Goal: Task Accomplishment & Management: Use online tool/utility

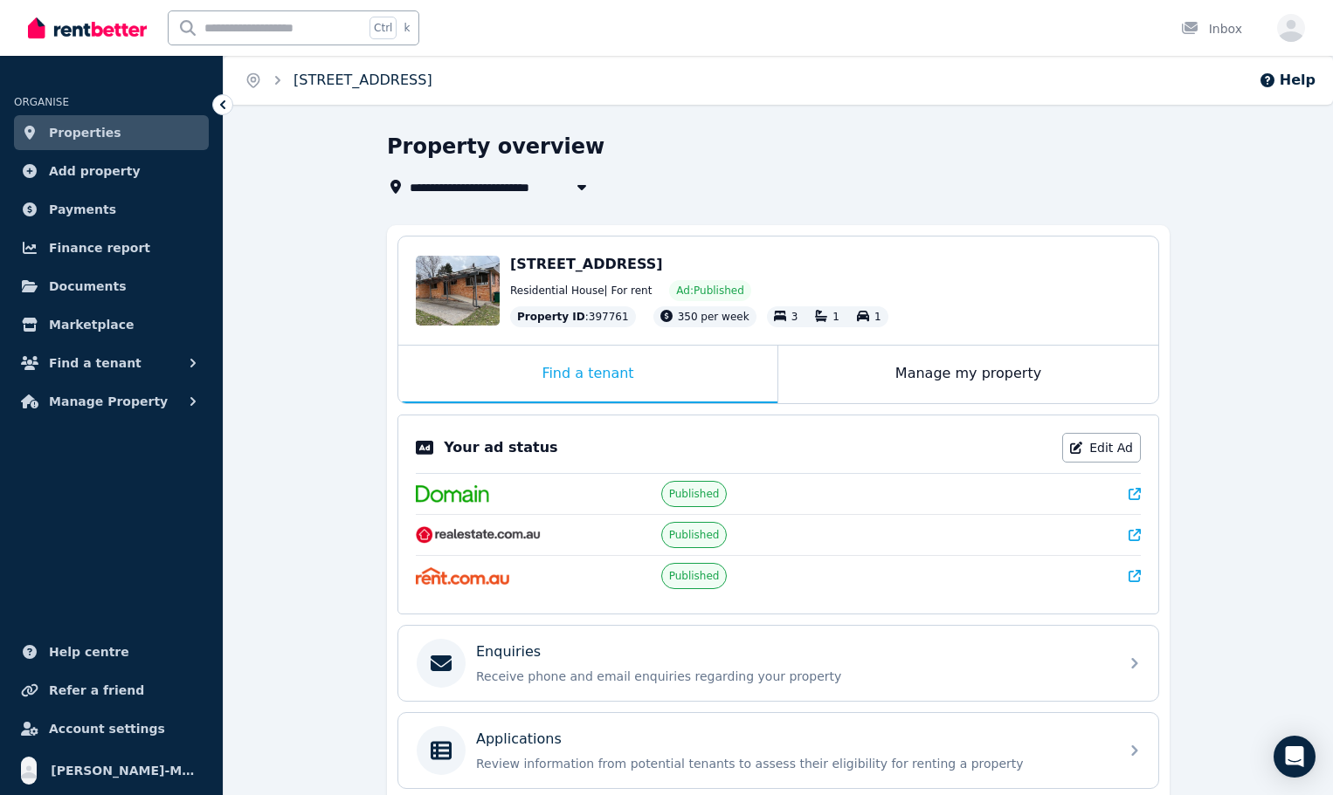
click at [362, 74] on link "[STREET_ADDRESS]" at bounding box center [362, 80] width 139 height 17
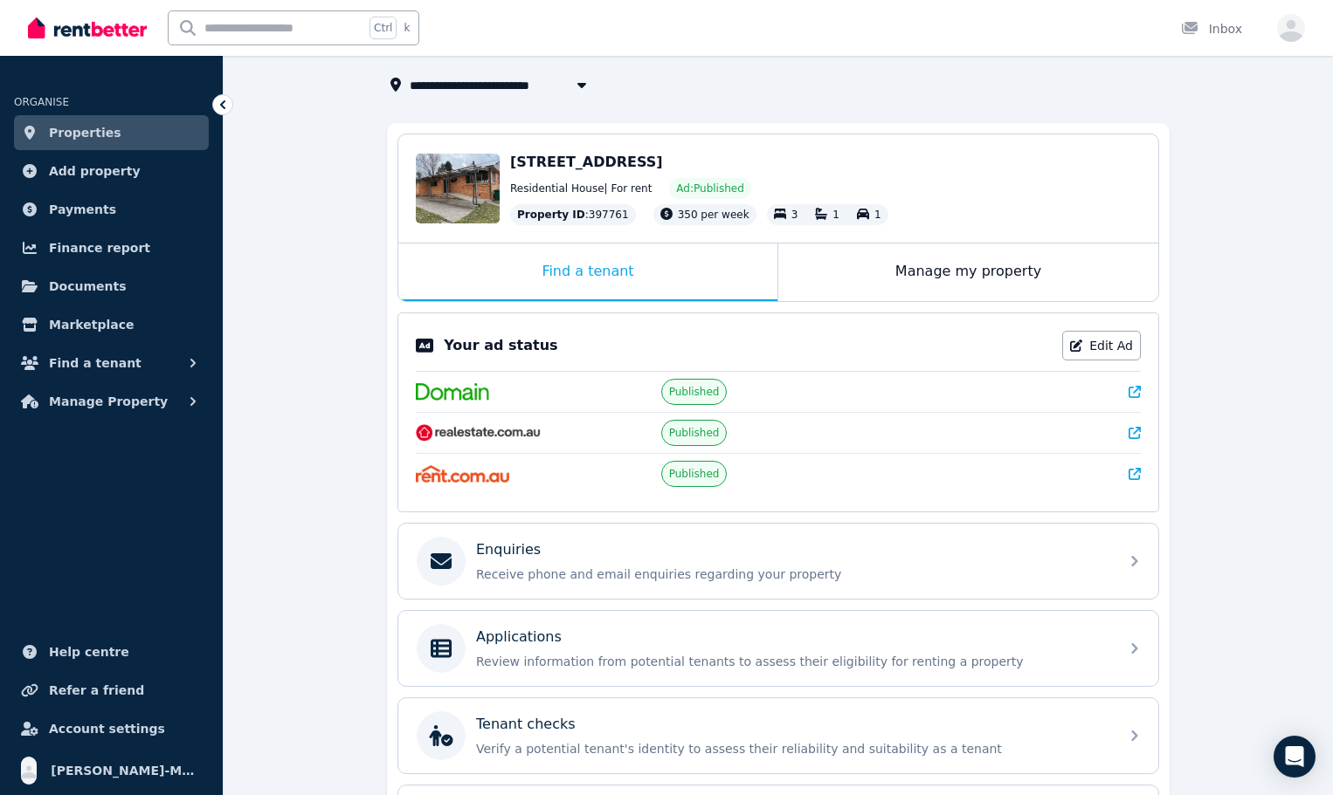
scroll to position [245, 0]
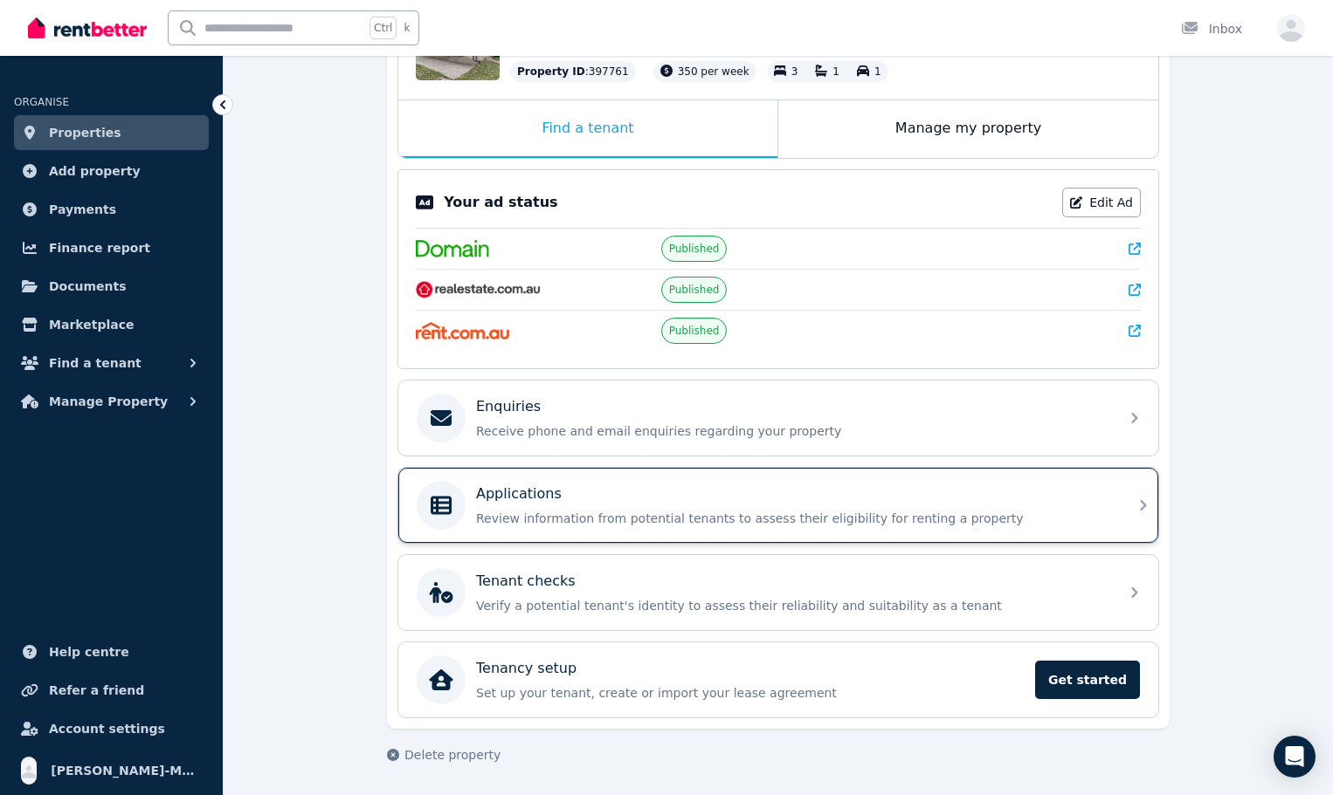
click at [617, 508] on div "Applications Review information from potential tenants to assess their eligibil…" at bounding box center [792, 506] width 632 height 44
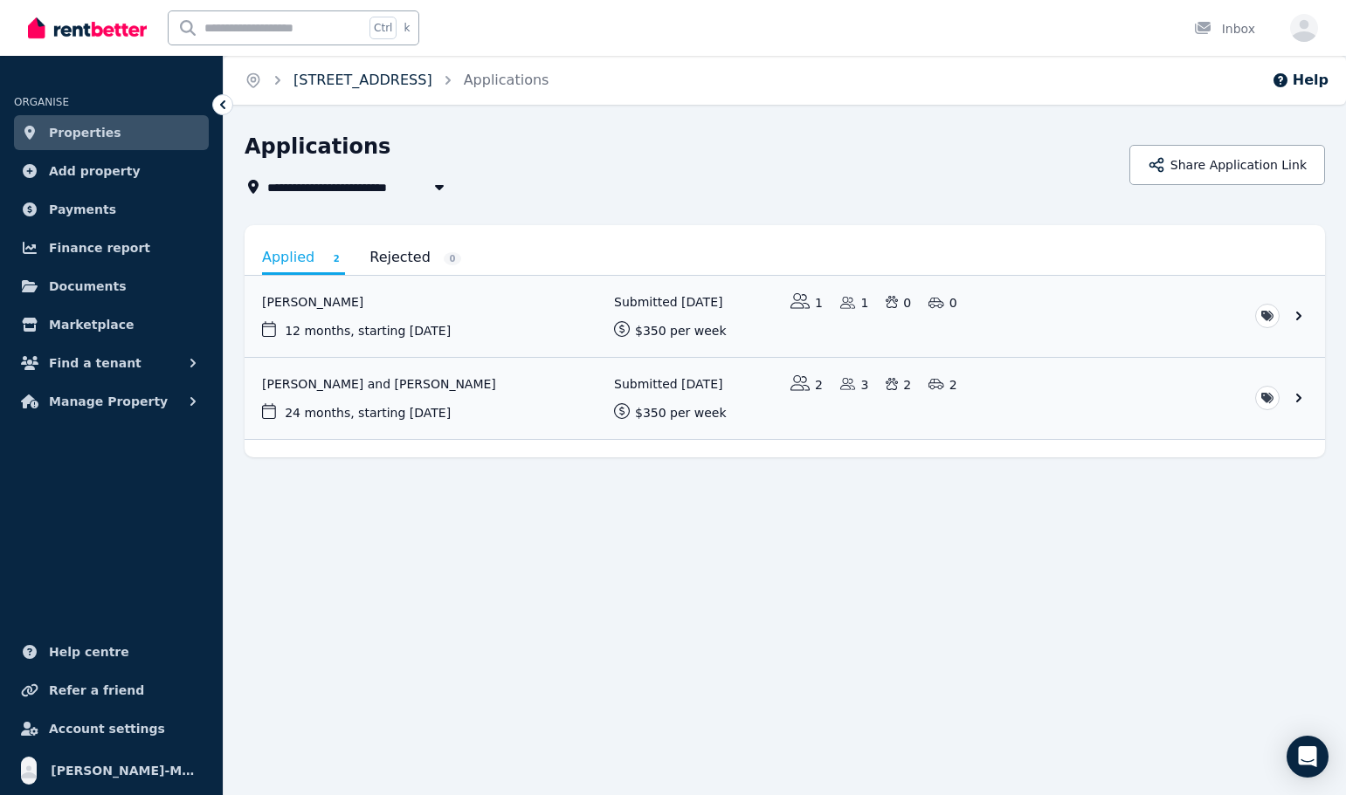
click at [423, 83] on link "[STREET_ADDRESS]" at bounding box center [362, 80] width 139 height 17
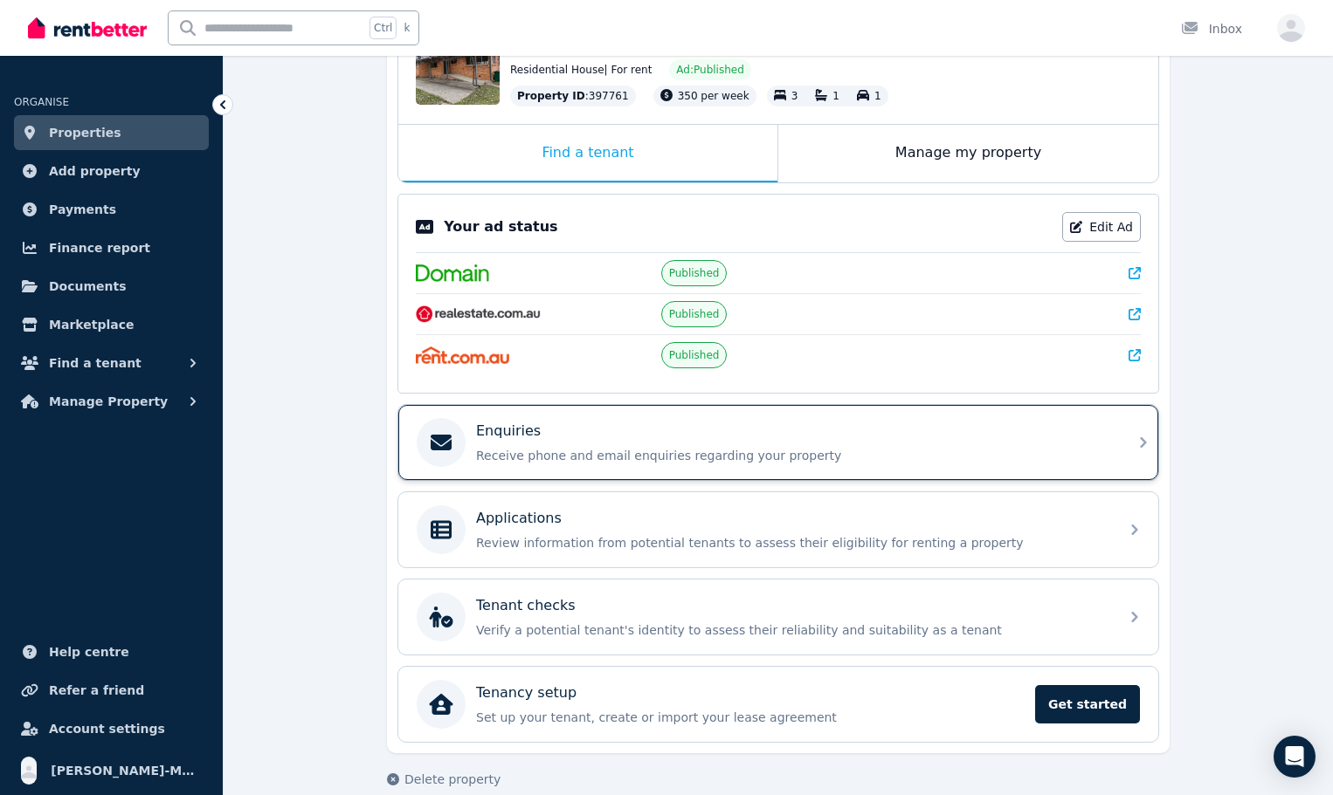
scroll to position [245, 0]
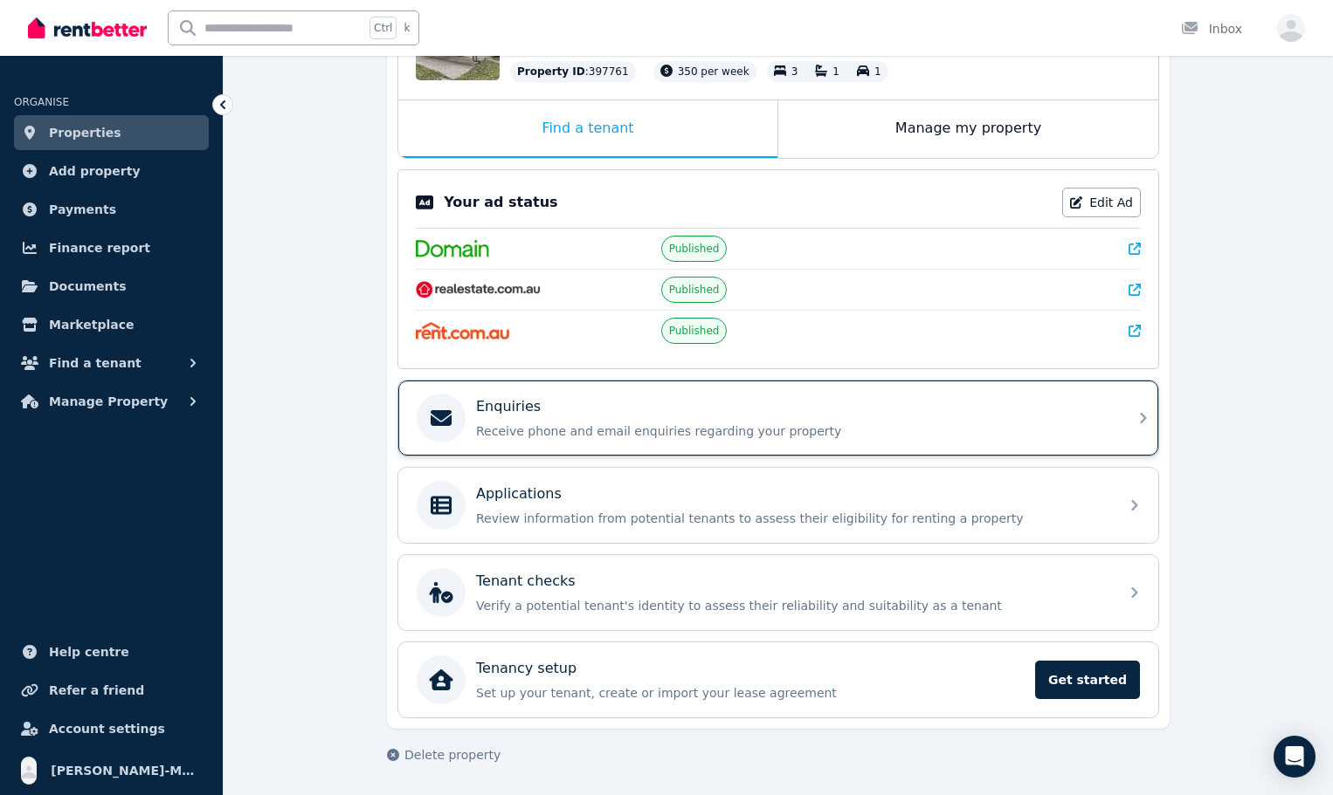
click at [639, 423] on p "Receive phone and email enquiries regarding your property" at bounding box center [792, 431] width 632 height 17
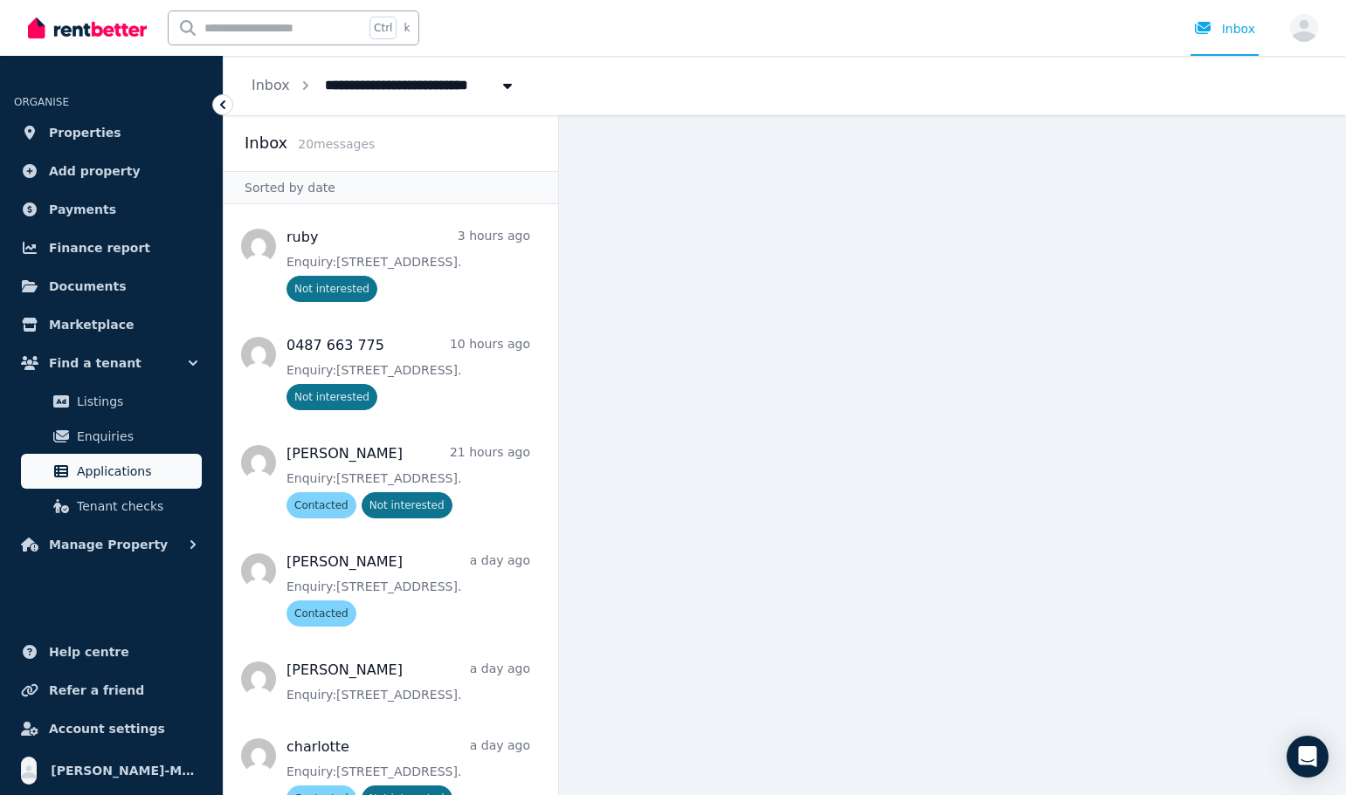
click at [154, 466] on span "Applications" at bounding box center [136, 471] width 118 height 21
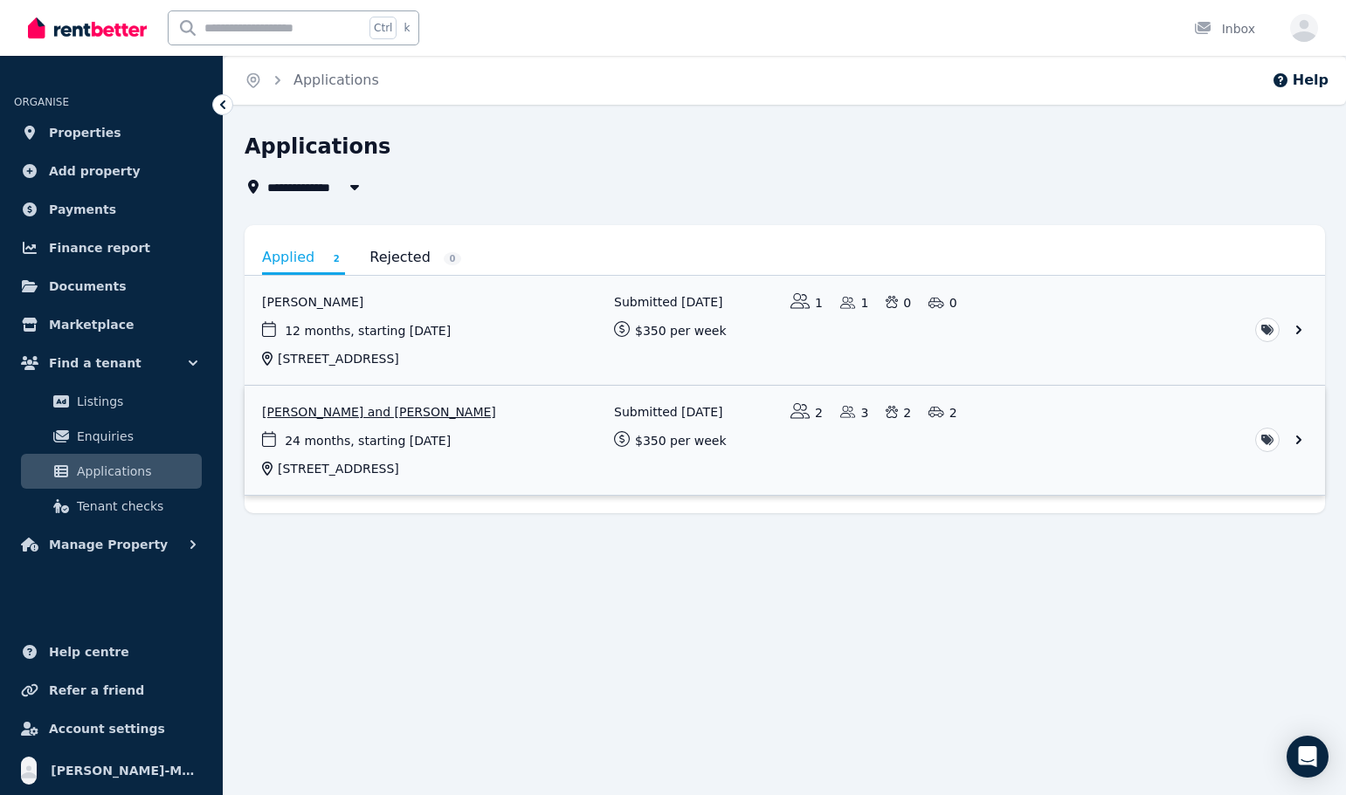
click at [403, 416] on link "View application: Adam Thomson and Kellie Thomson" at bounding box center [784, 440] width 1080 height 109
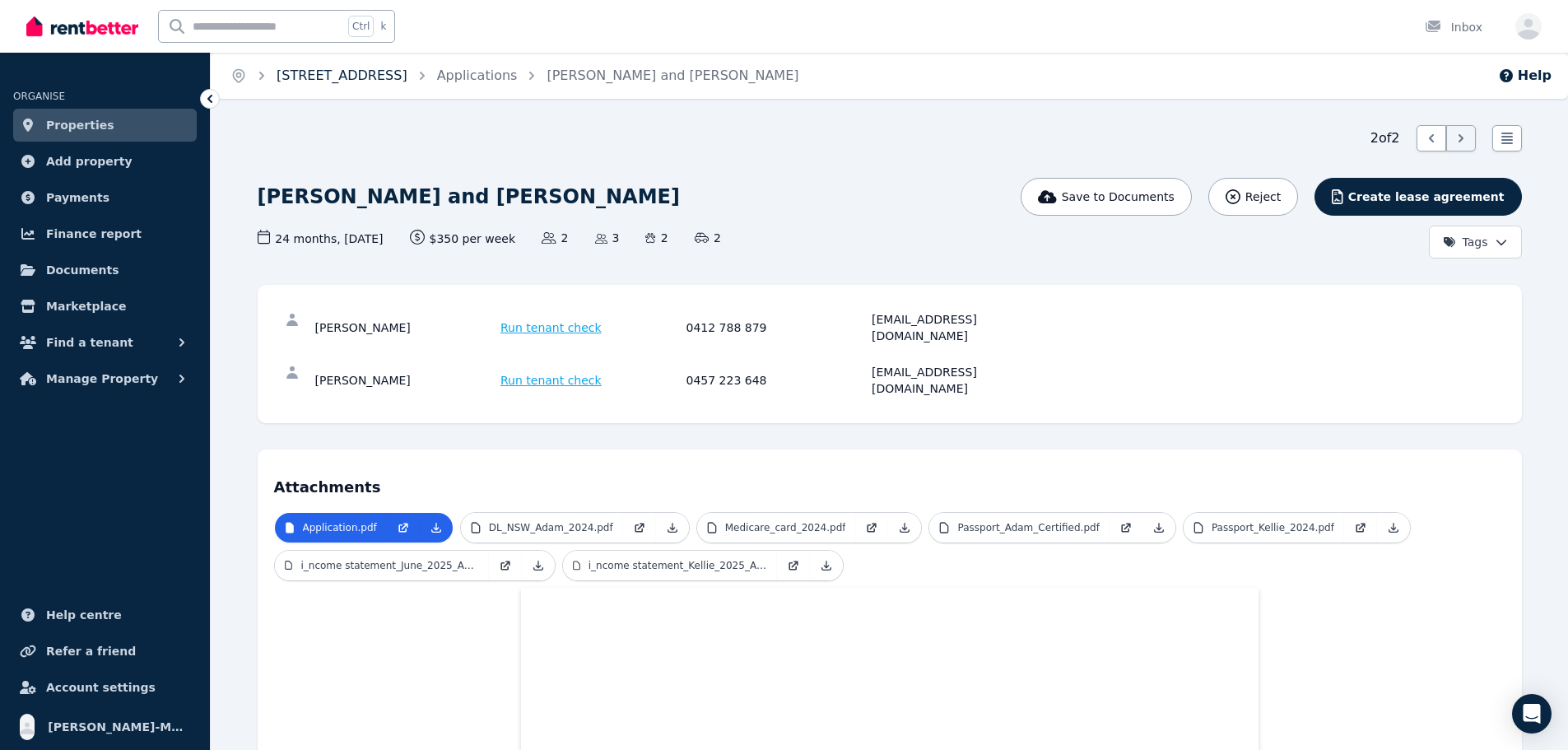
click at [404, 77] on link "[STREET_ADDRESS]" at bounding box center [341, 75] width 131 height 16
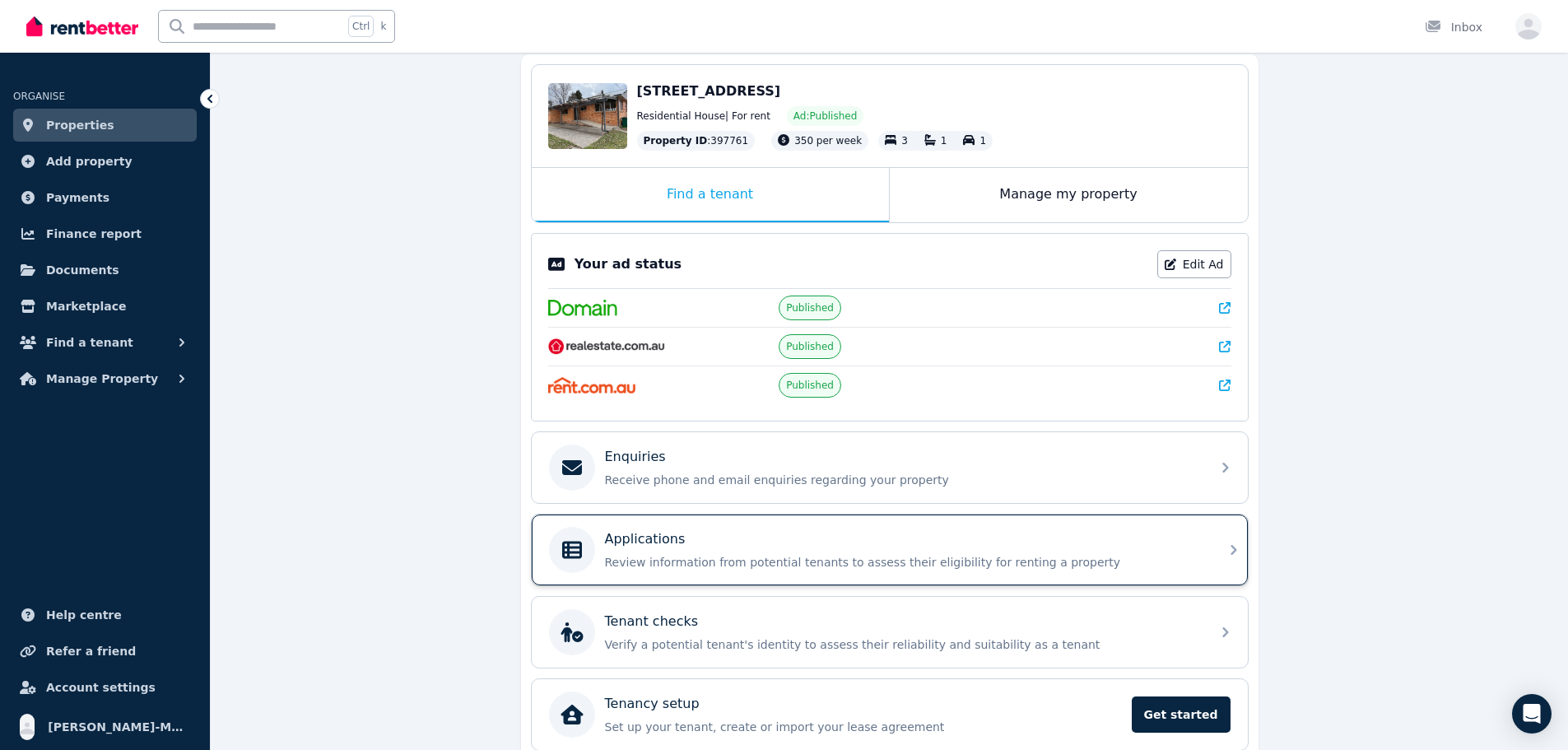
scroll to position [165, 0]
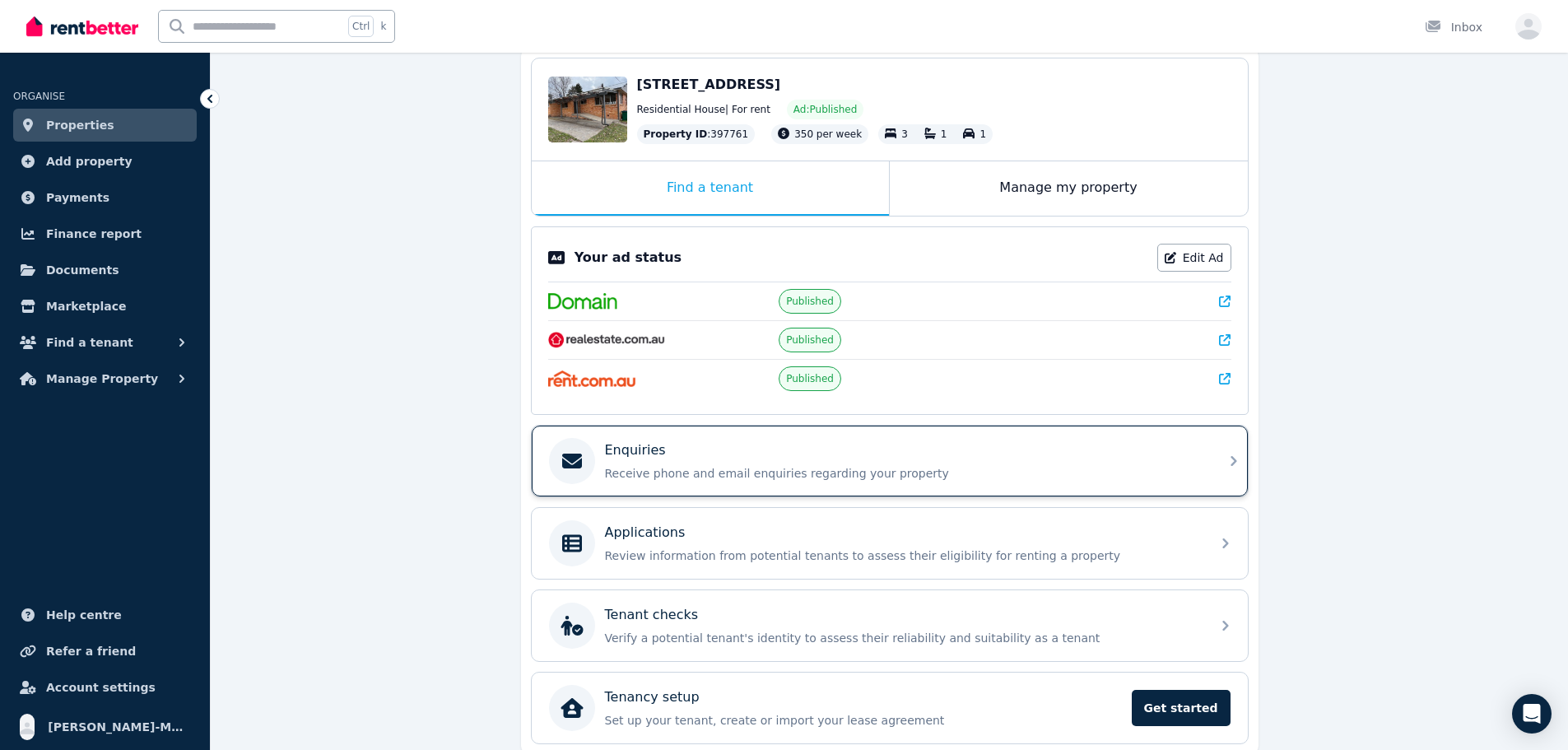
click at [746, 447] on div "Enquiries" at bounding box center [903, 450] width 596 height 20
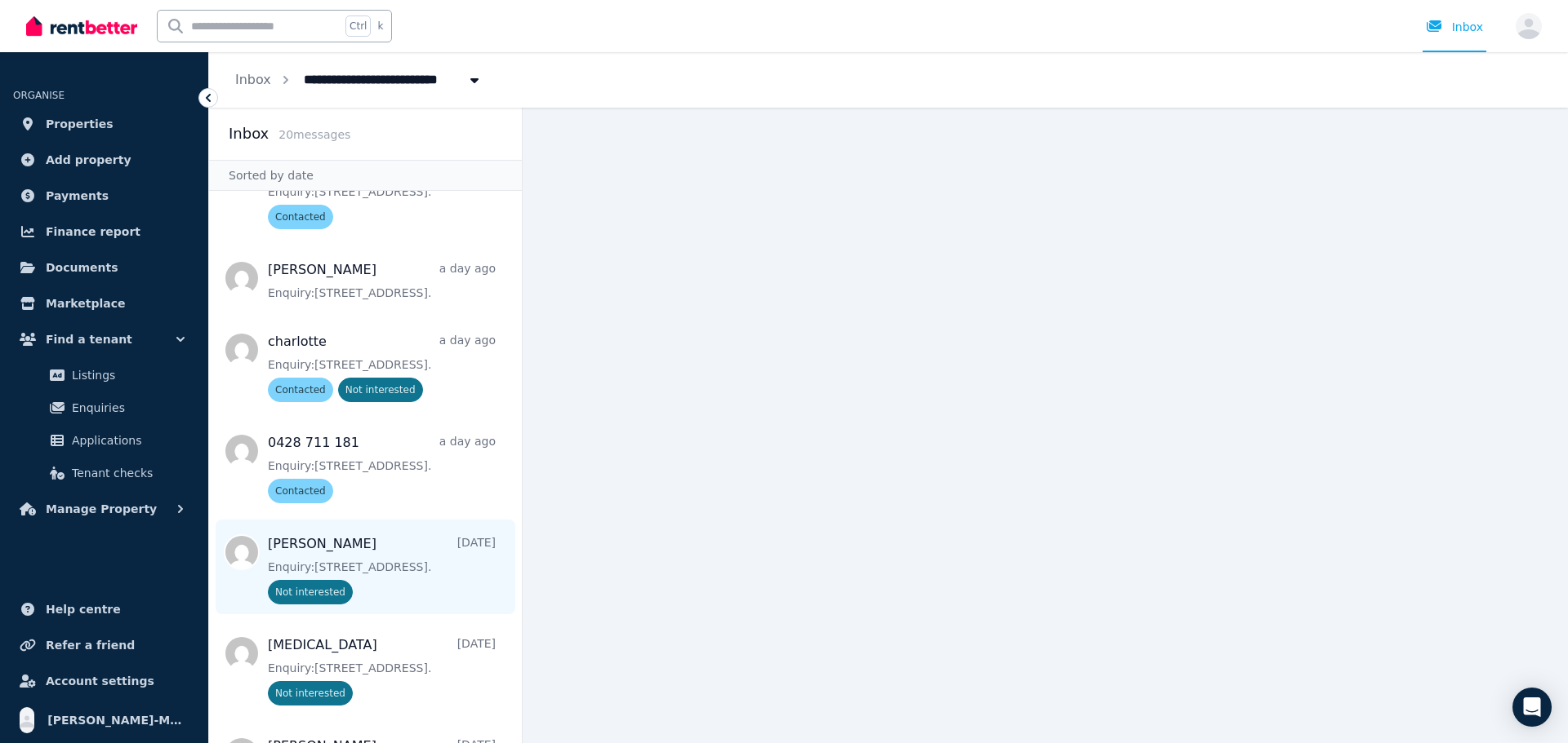
scroll to position [408, 0]
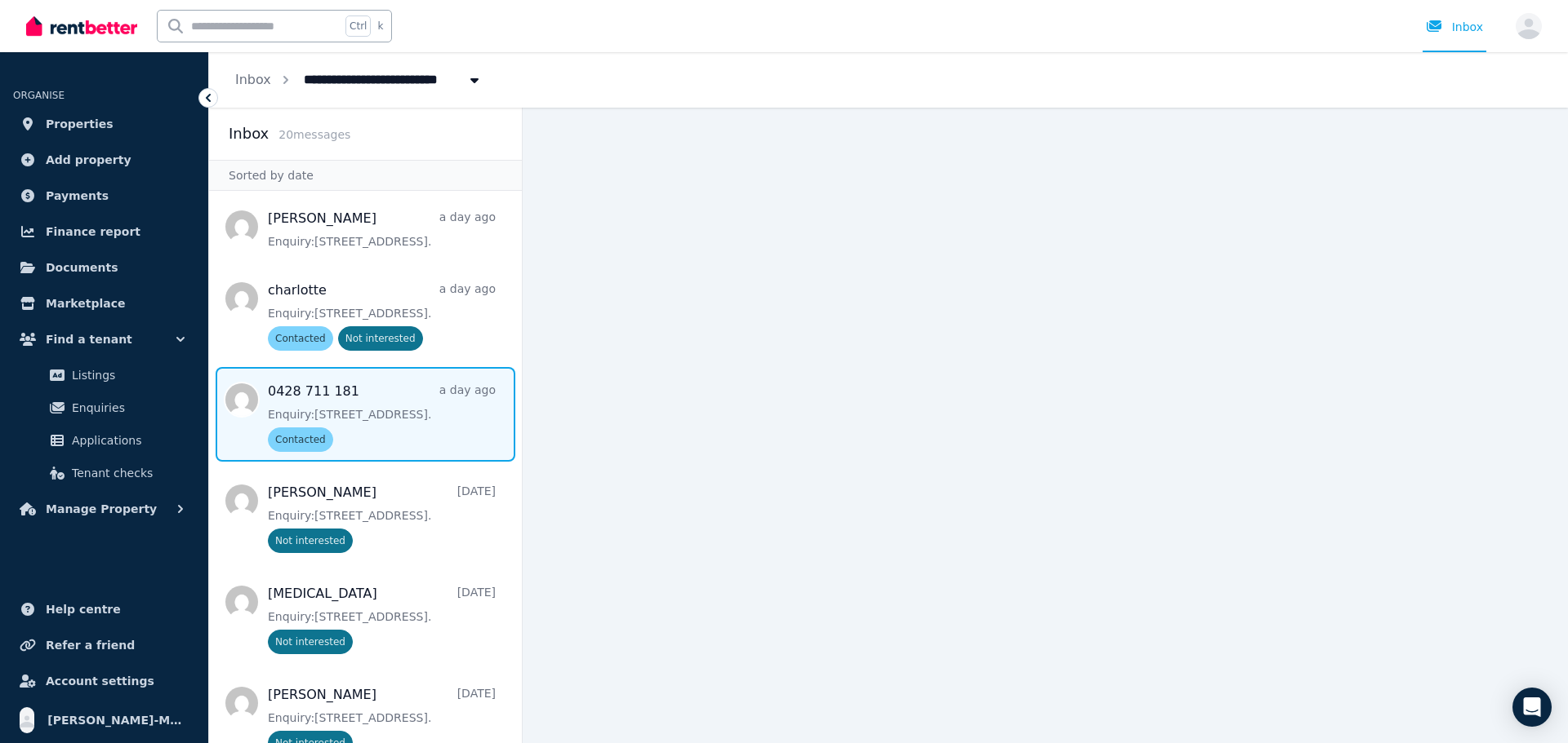
click at [448, 407] on span "Message list" at bounding box center [366, 414] width 312 height 94
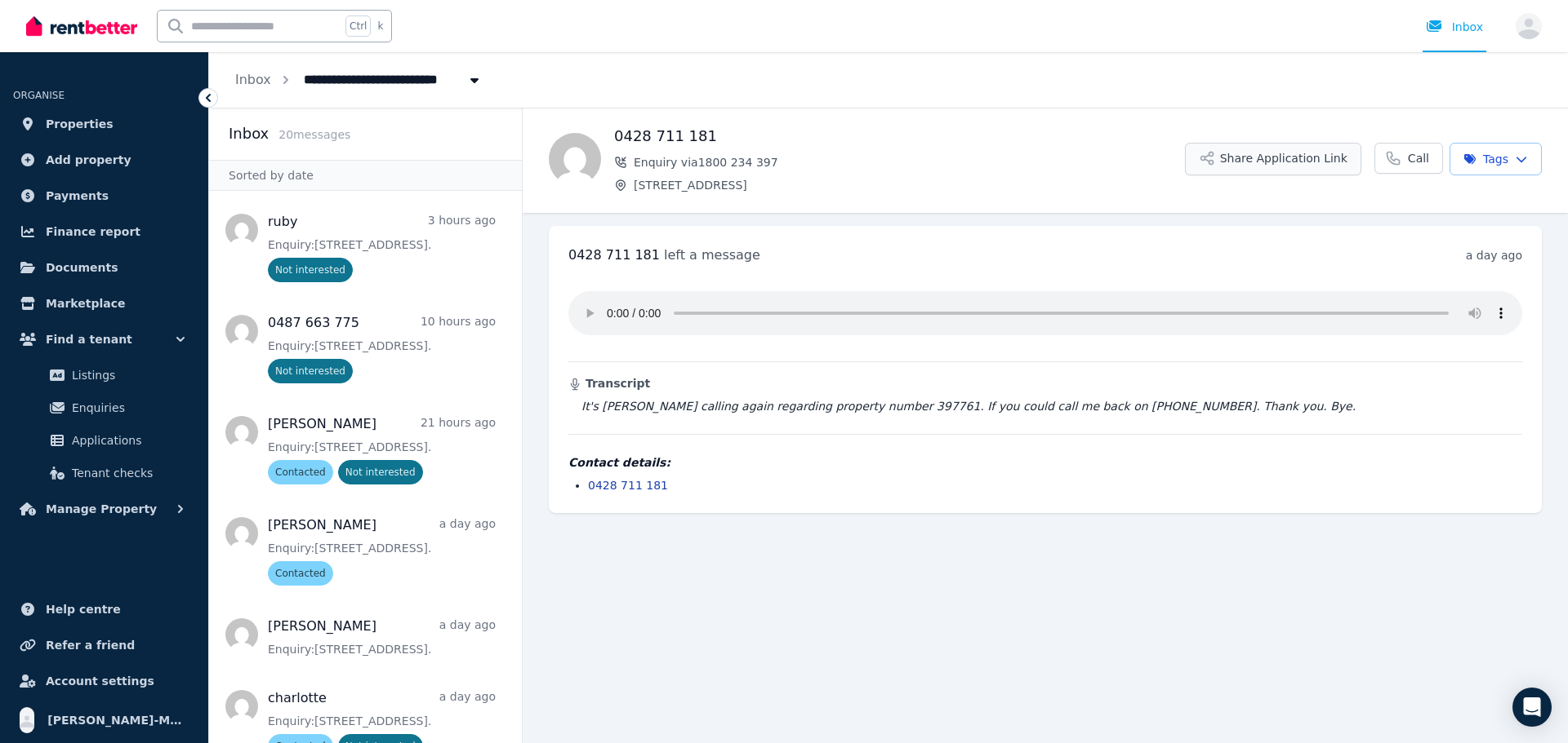
click at [1245, 164] on button "Share Application Link" at bounding box center [1273, 159] width 177 height 33
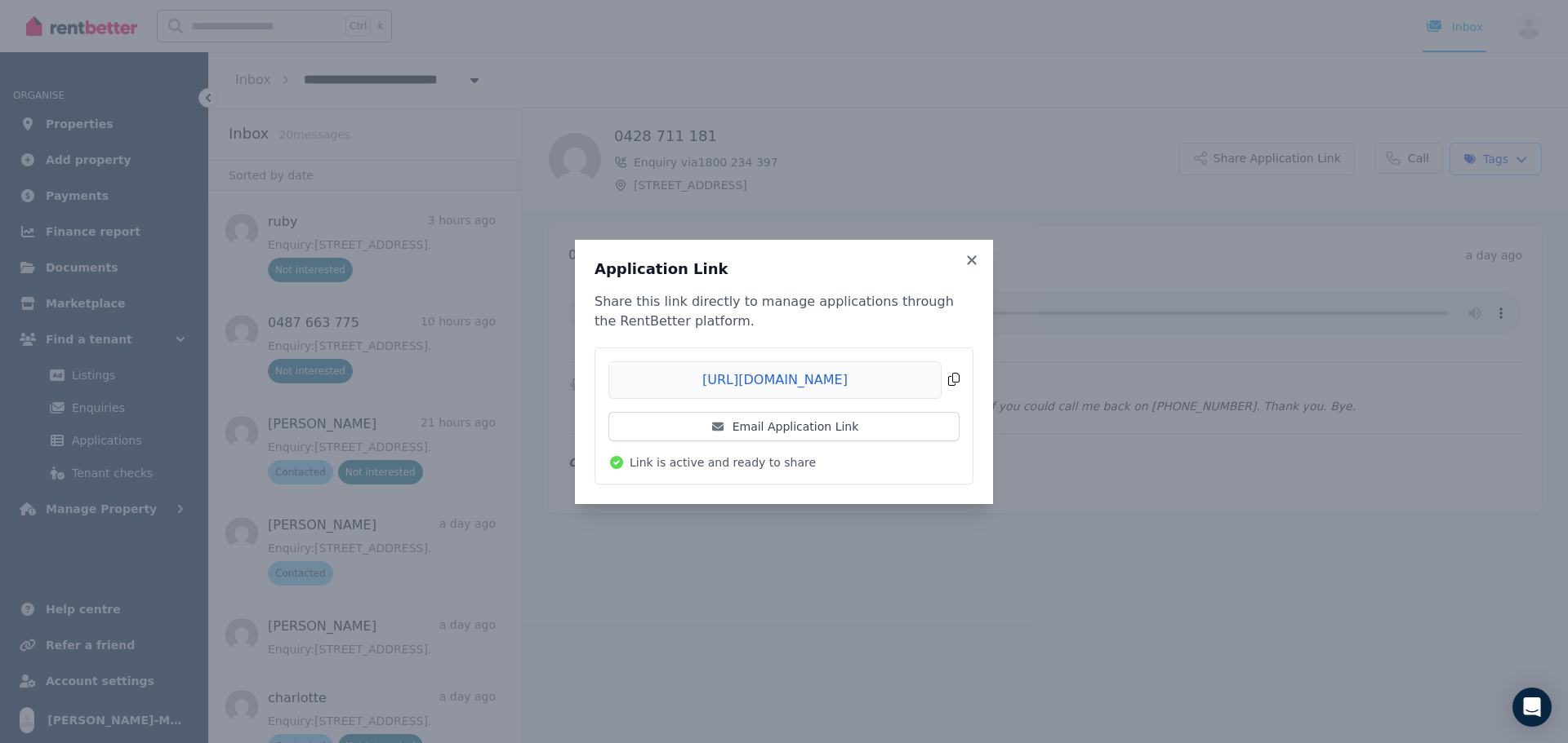
click at [950, 378] on span "Copied!" at bounding box center [784, 380] width 351 height 37
click at [973, 260] on icon at bounding box center [971, 260] width 9 height 9
